Goal: Information Seeking & Learning: Learn about a topic

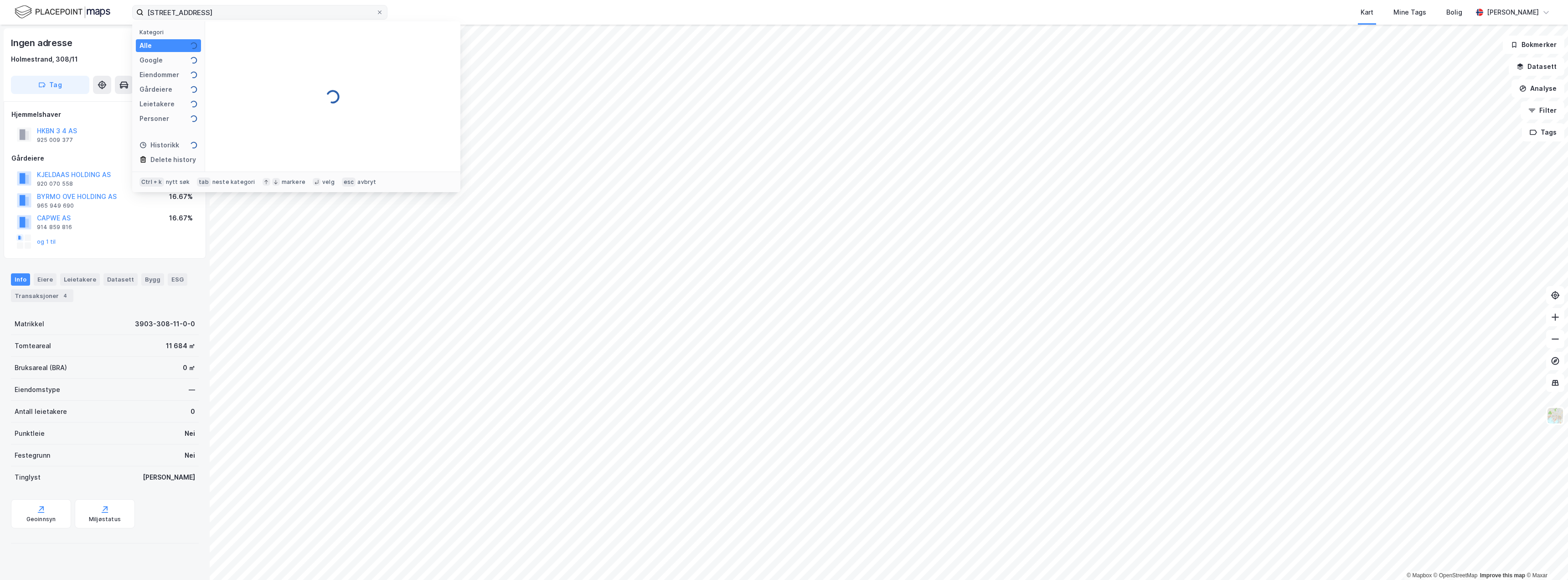
type input "[STREET_ADDRESS]"
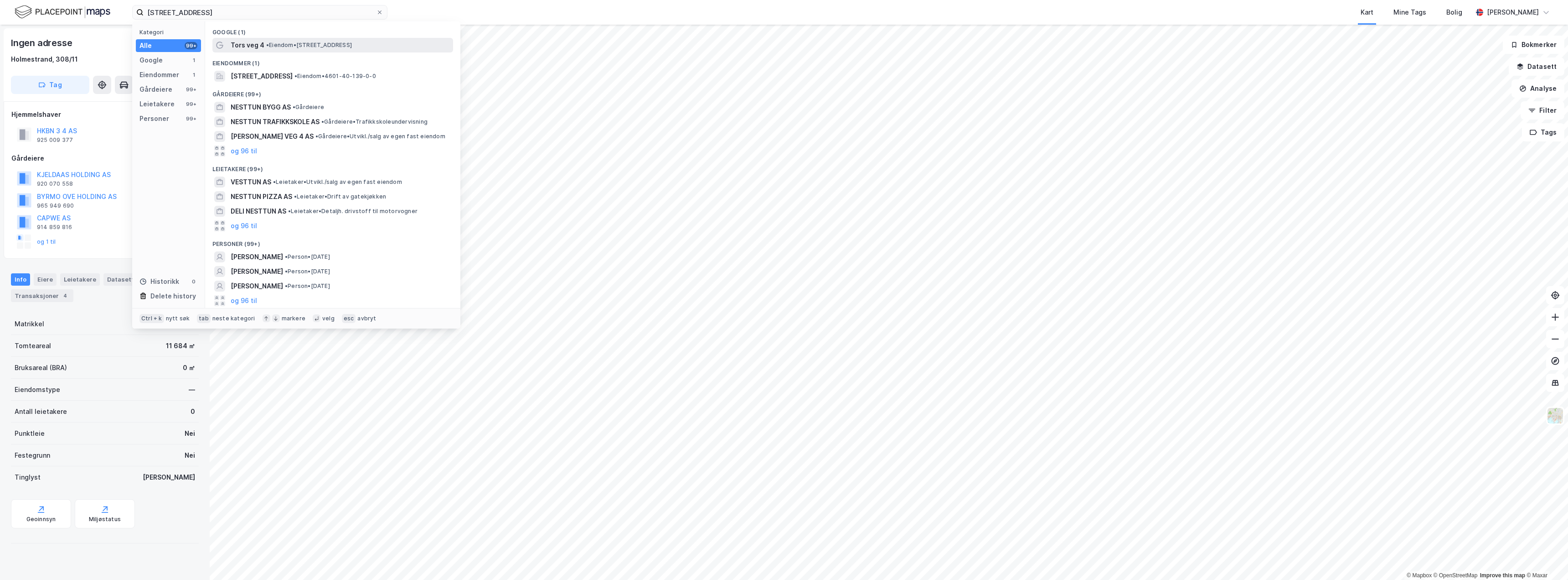
click at [281, 45] on span "• Eiendom • [STREET_ADDRESS]" at bounding box center [309, 45] width 86 height 8
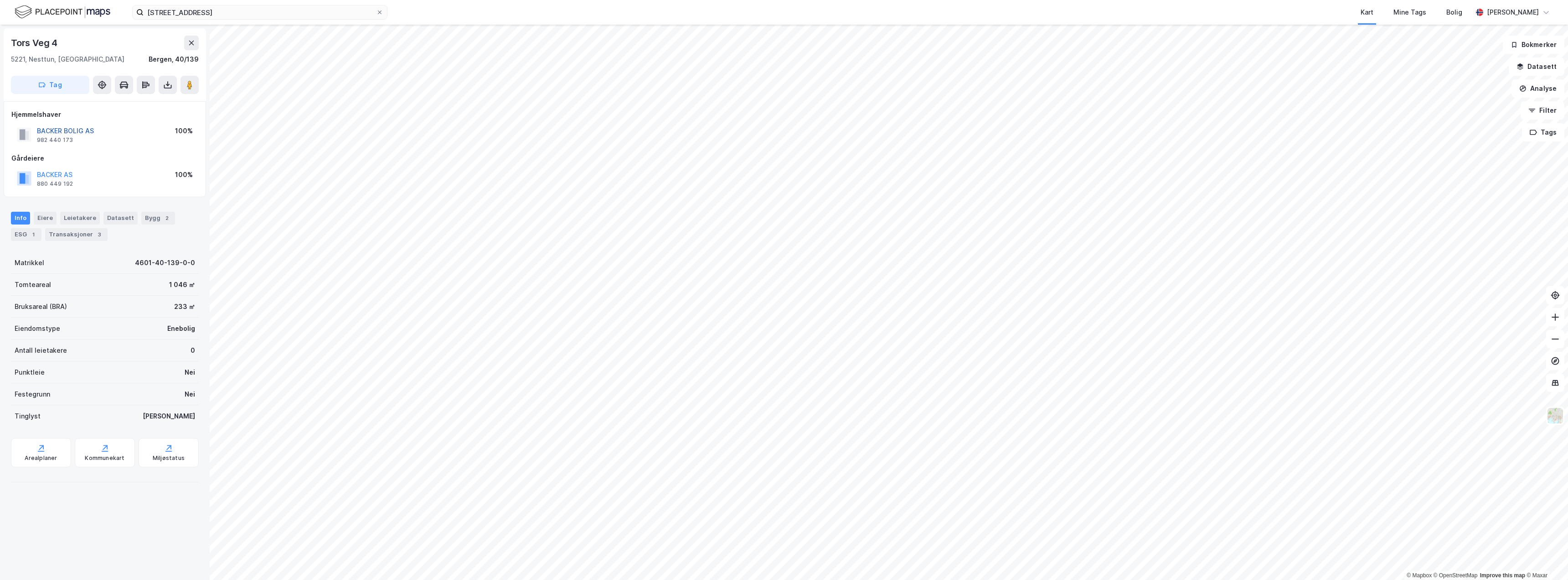
click at [0, 0] on button "BACKER BOLIG AS" at bounding box center [0, 0] width 0 height 0
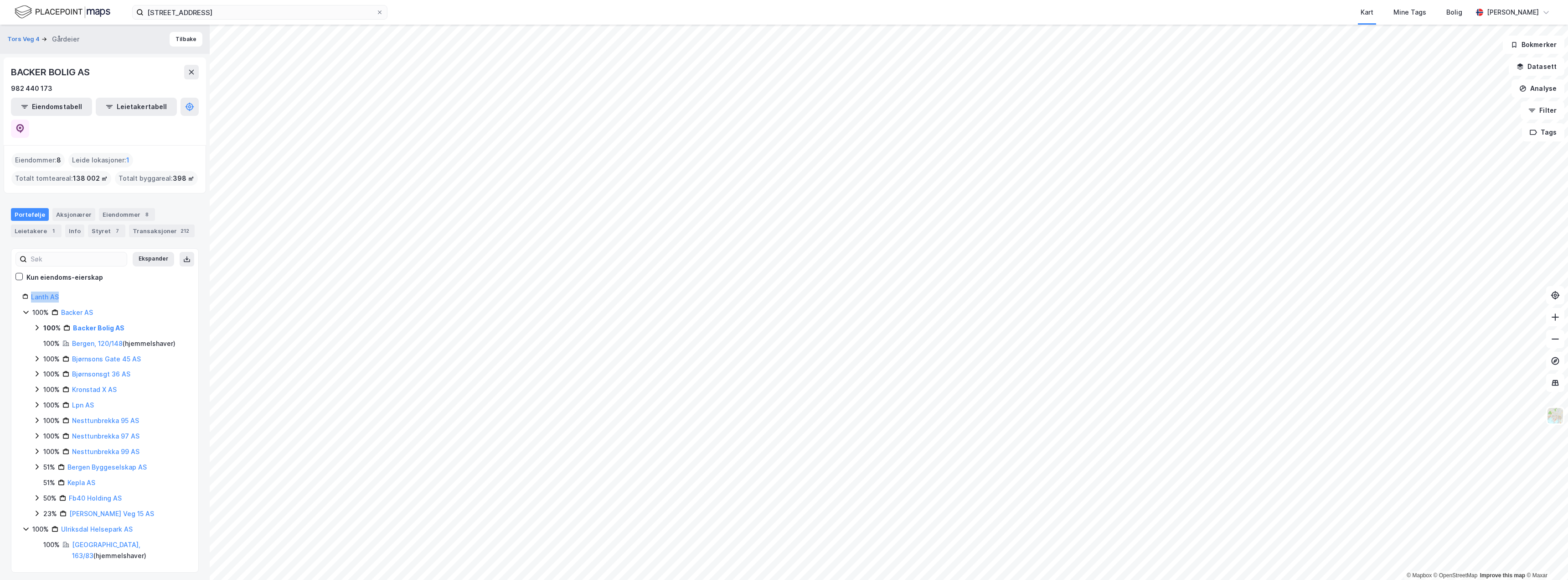
drag, startPoint x: 61, startPoint y: 272, endPoint x: 27, endPoint y: 279, distance: 34.7
click at [27, 292] on div "Lanth AS" at bounding box center [105, 297] width 165 height 11
